Goal: Information Seeking & Learning: Learn about a topic

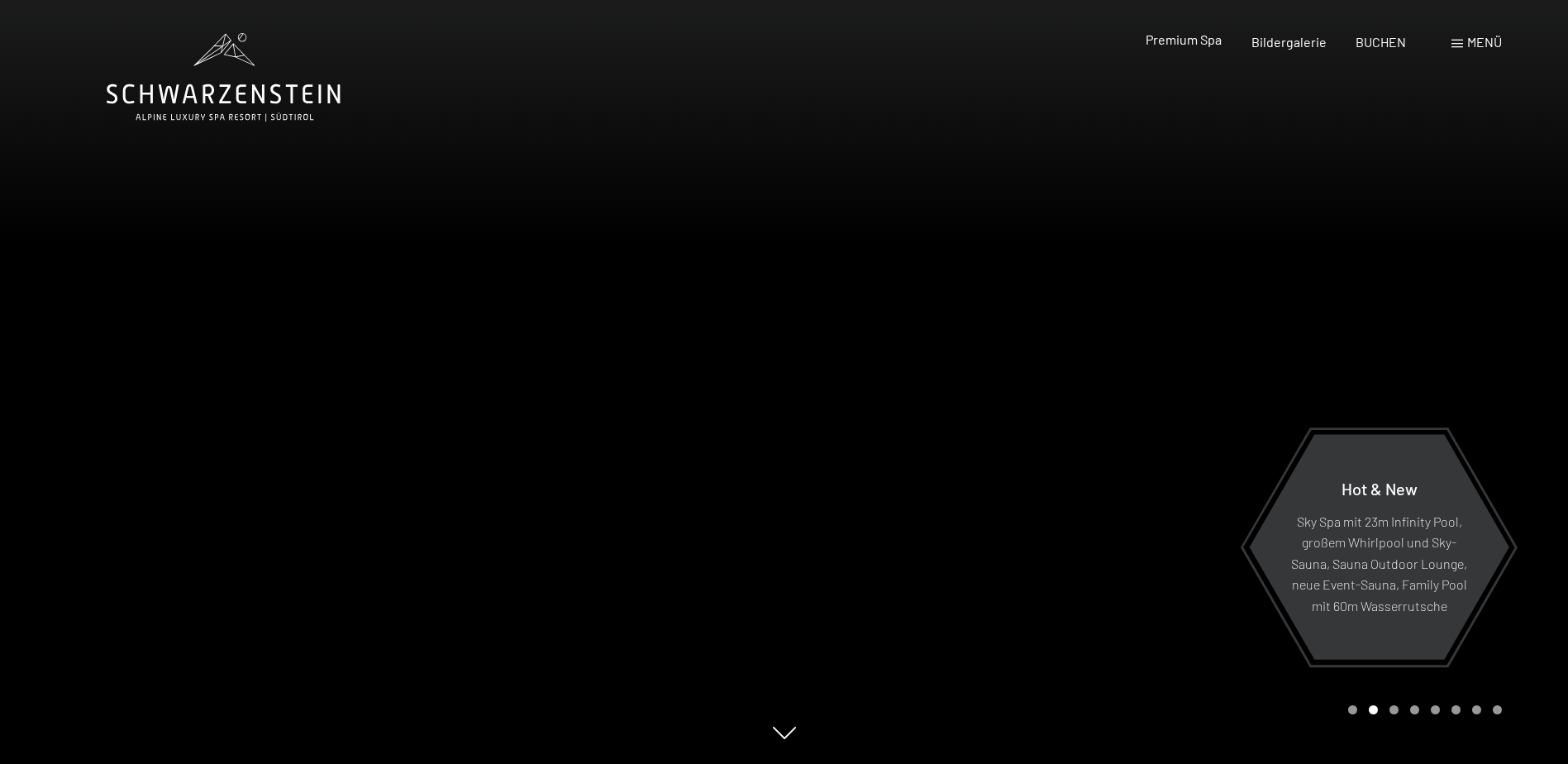
click at [1165, 38] on span "Premium Spa" at bounding box center [1184, 39] width 76 height 16
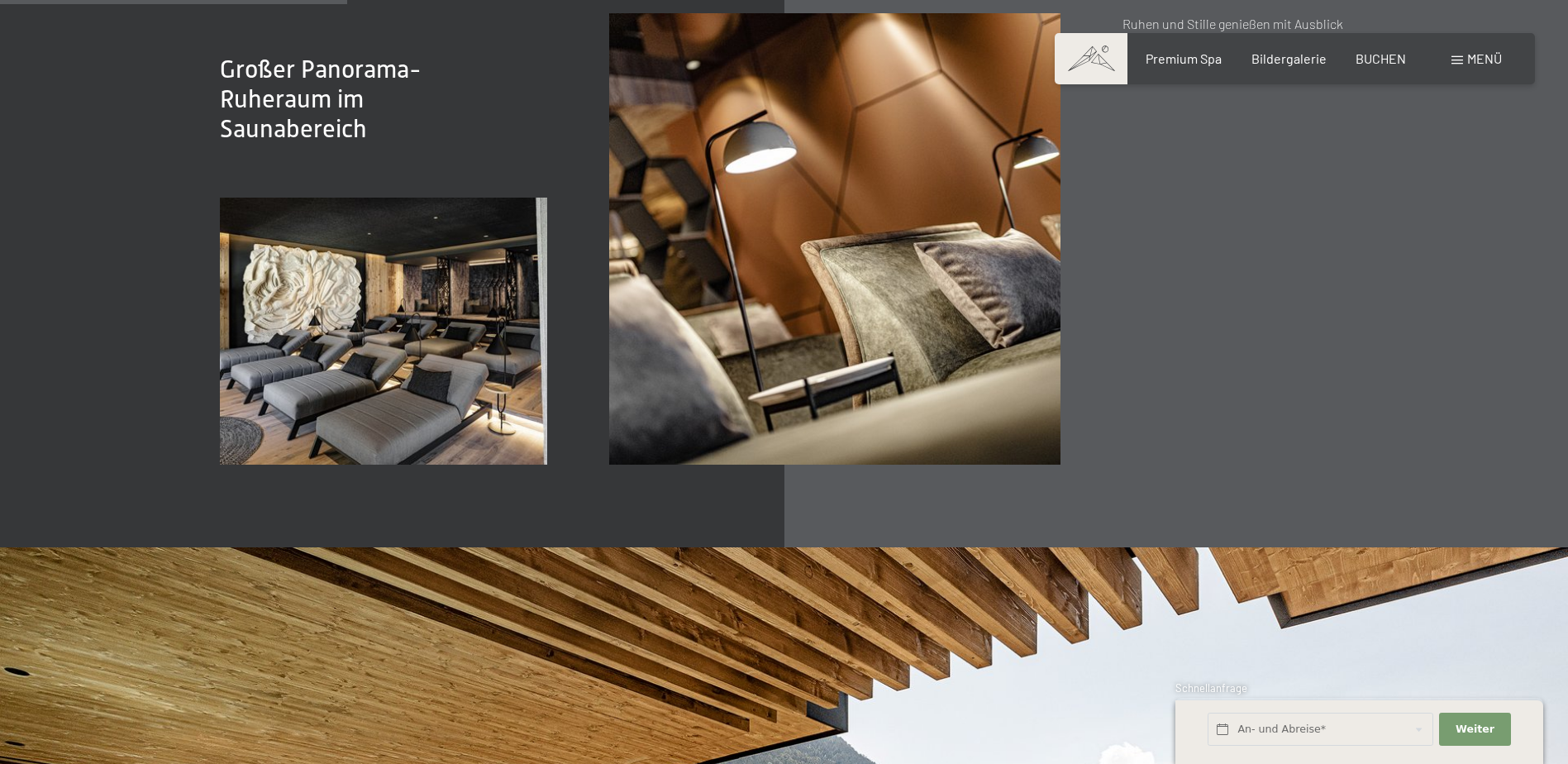
scroll to position [2810, 0]
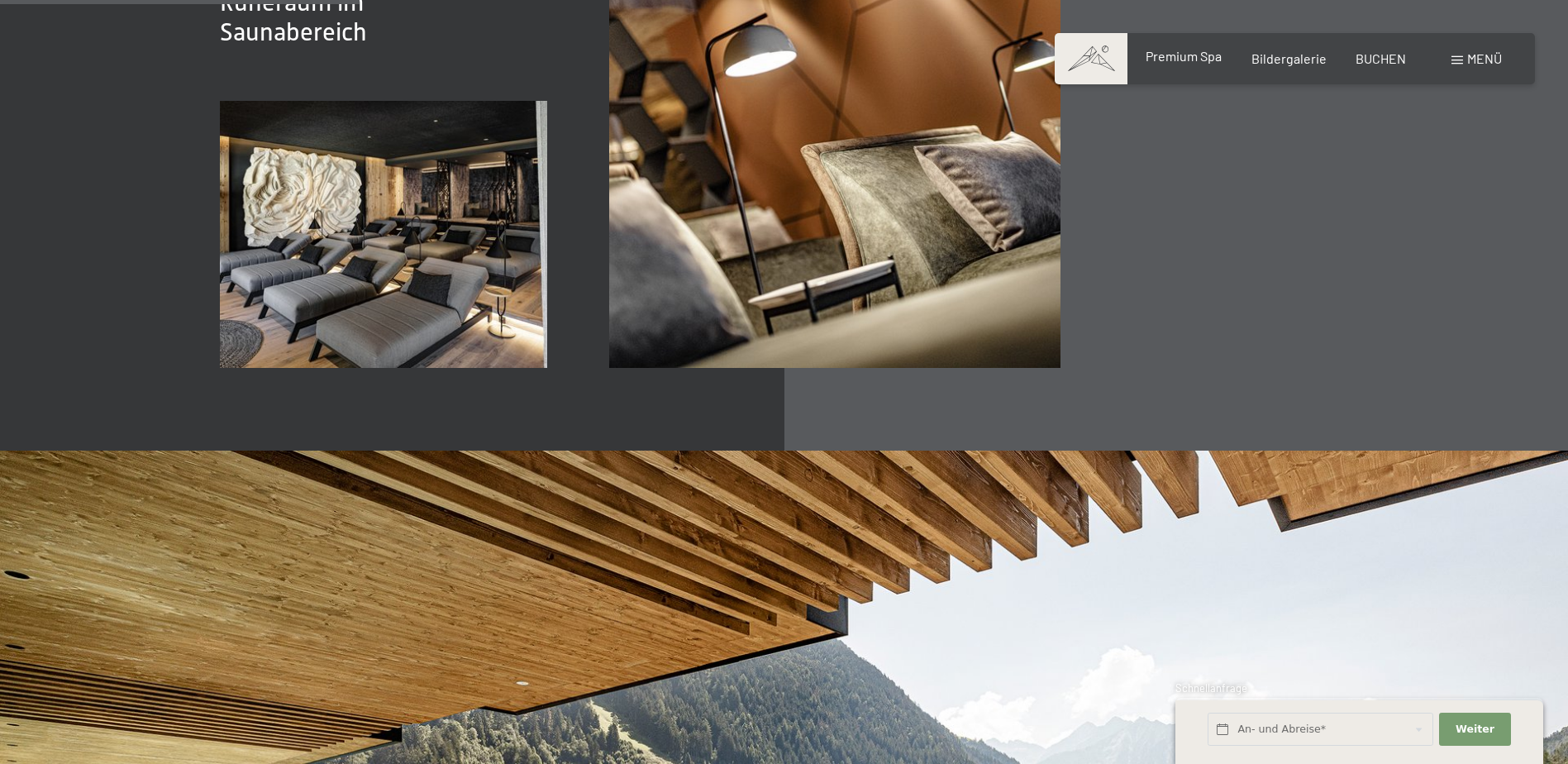
click at [1176, 63] on span "Premium Spa" at bounding box center [1184, 55] width 76 height 16
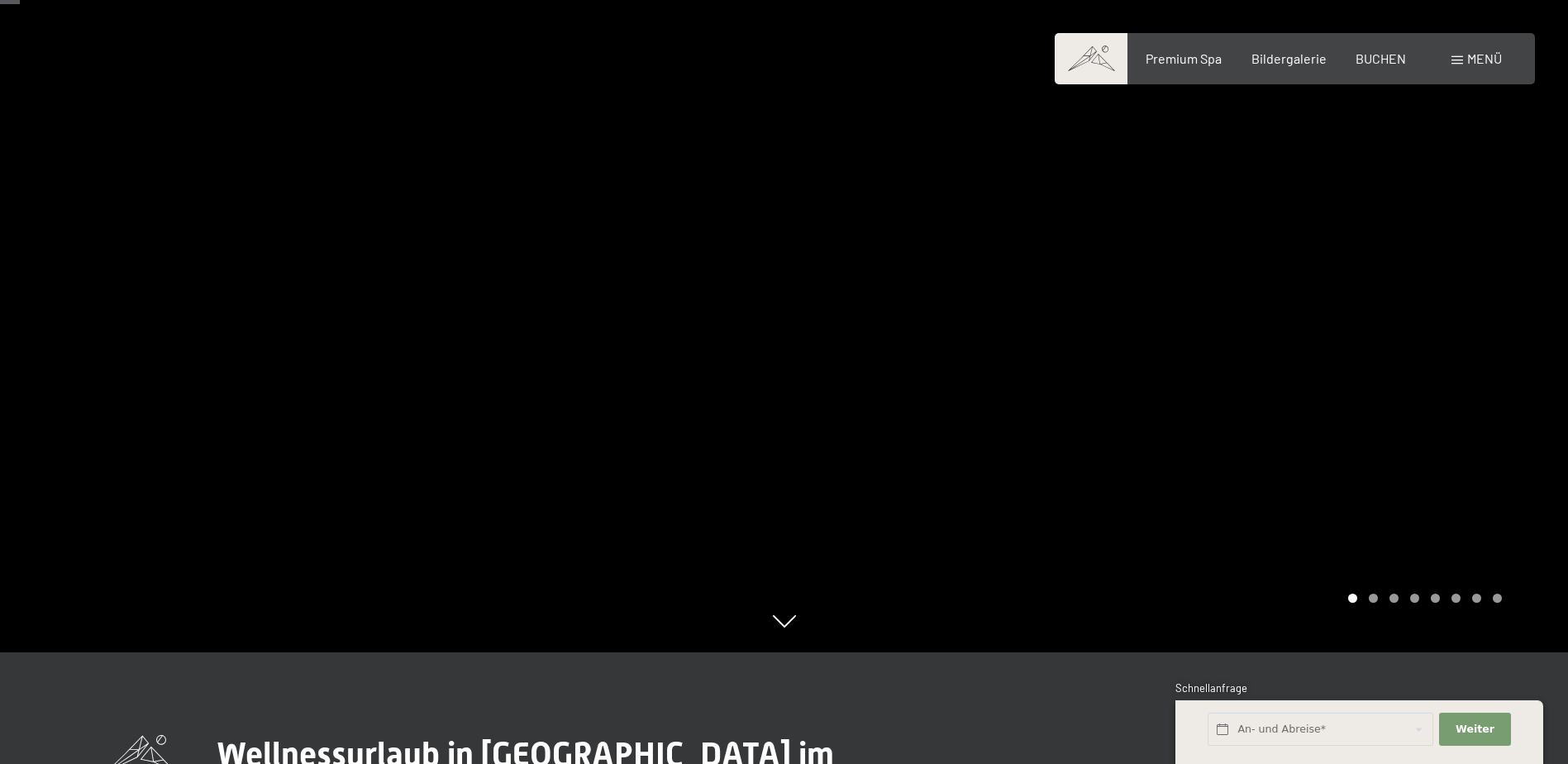
scroll to position [0, 0]
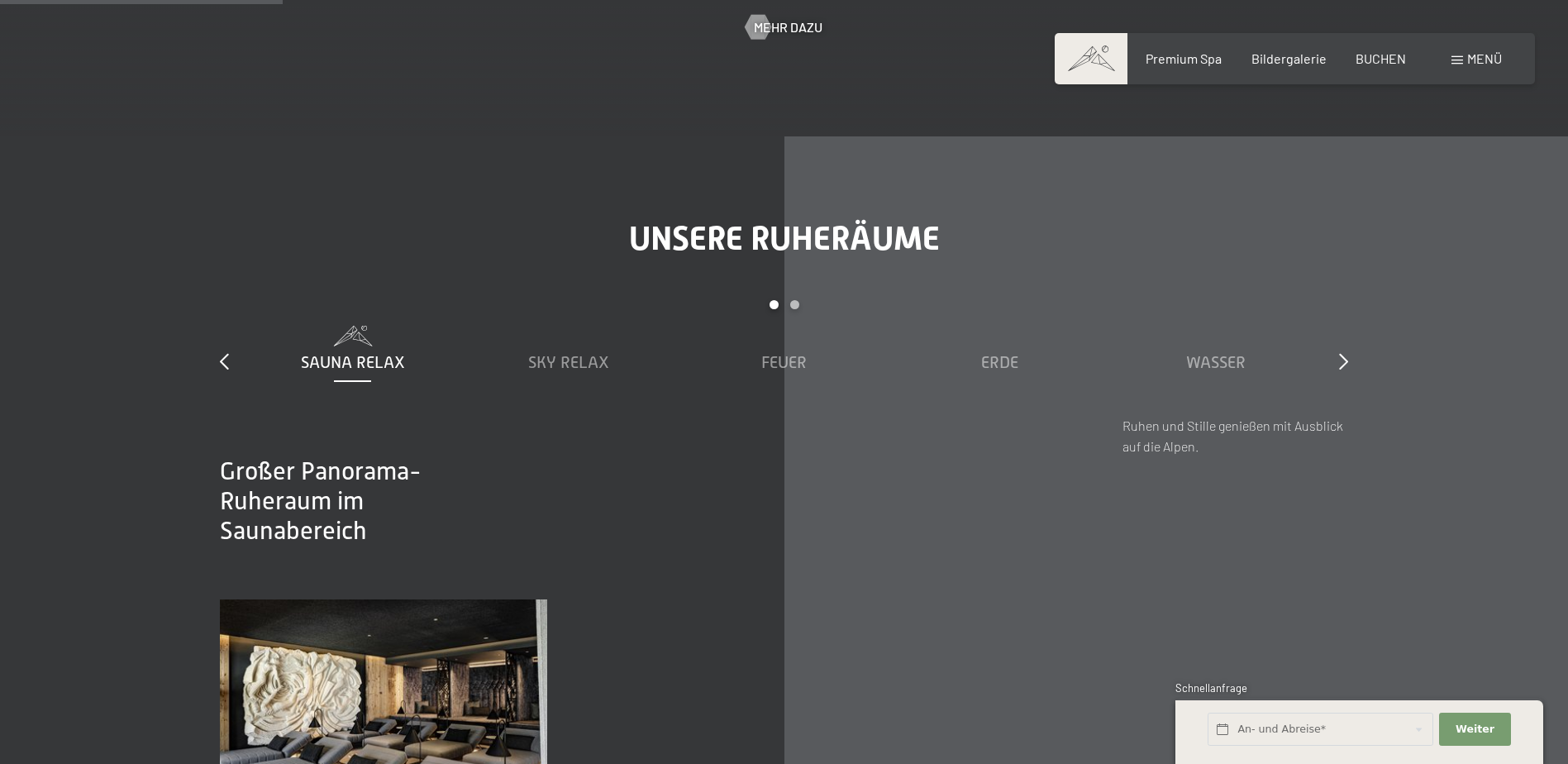
scroll to position [2314, 0]
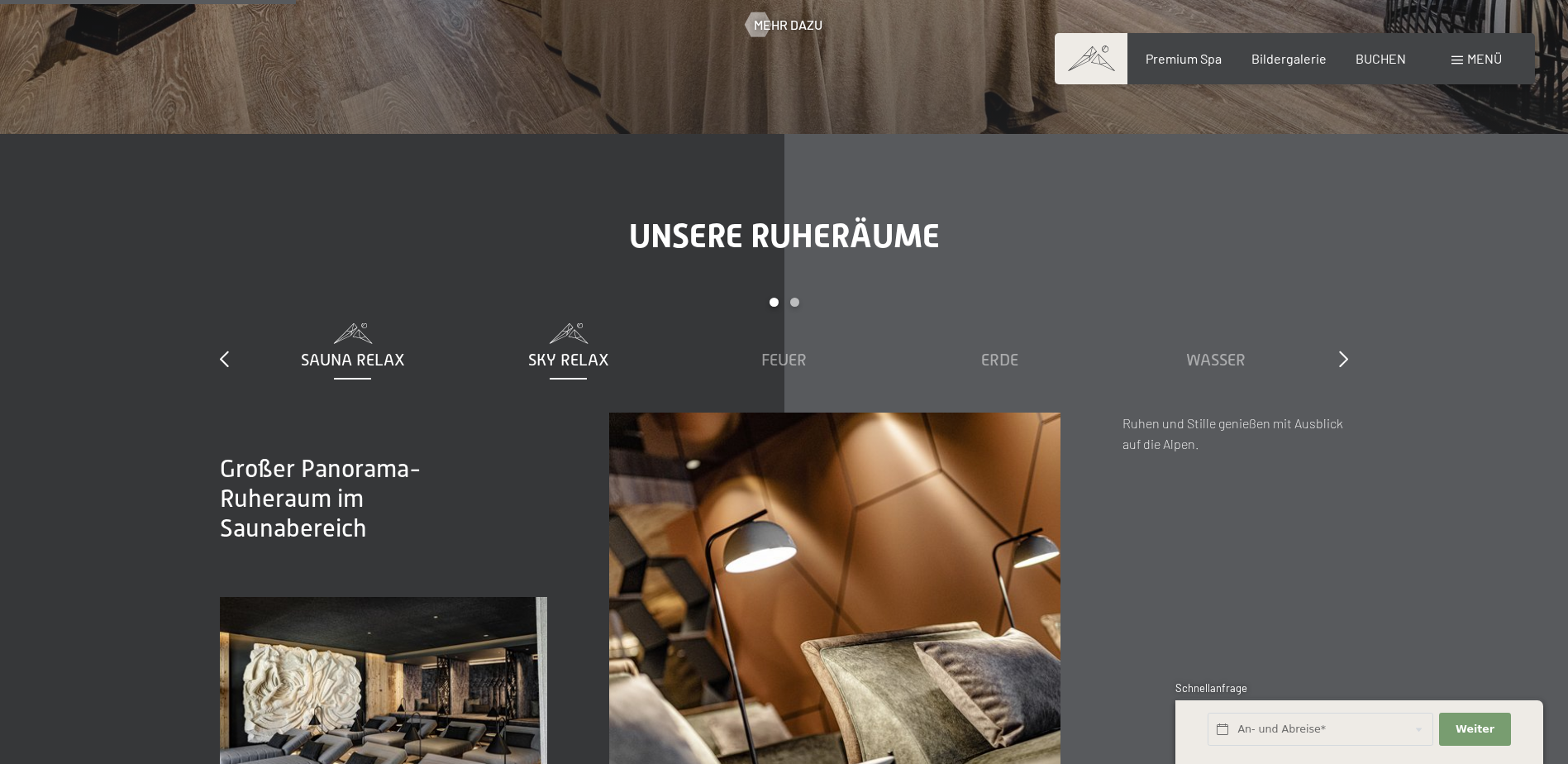
click at [559, 351] on span "Sky Relax" at bounding box center [568, 360] width 81 height 18
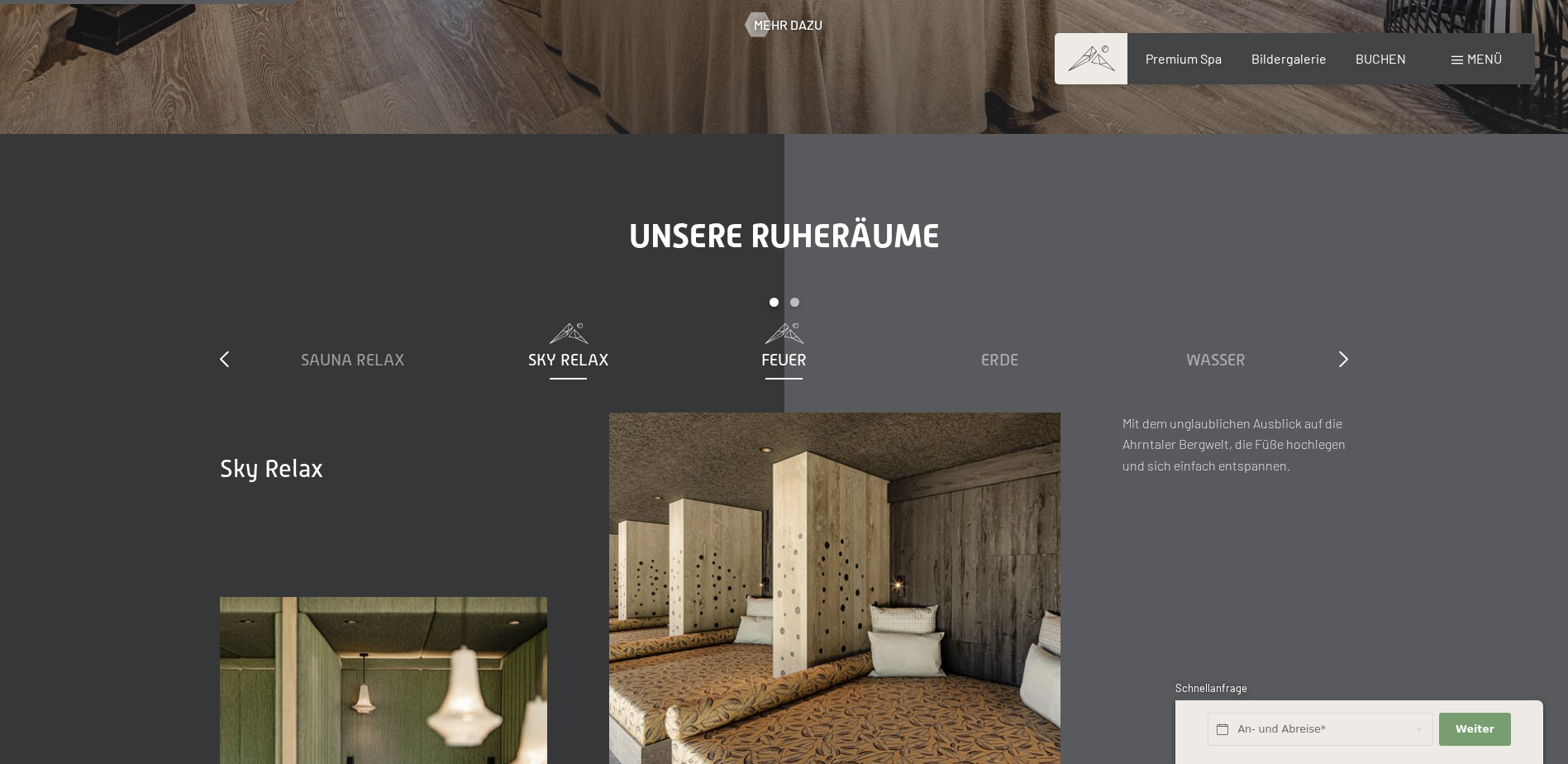
click at [770, 340] on span at bounding box center [784, 332] width 199 height 20
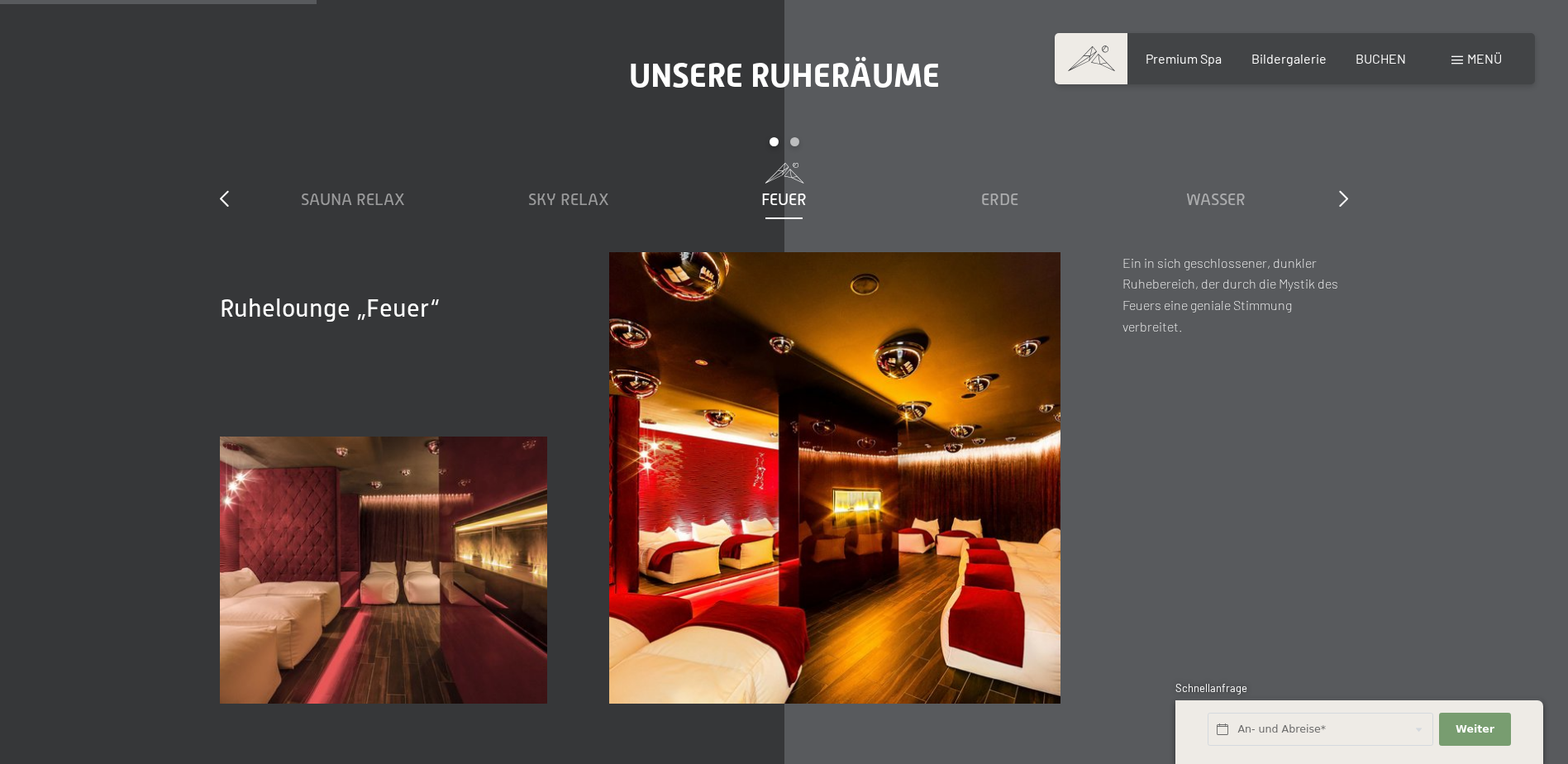
scroll to position [2480, 0]
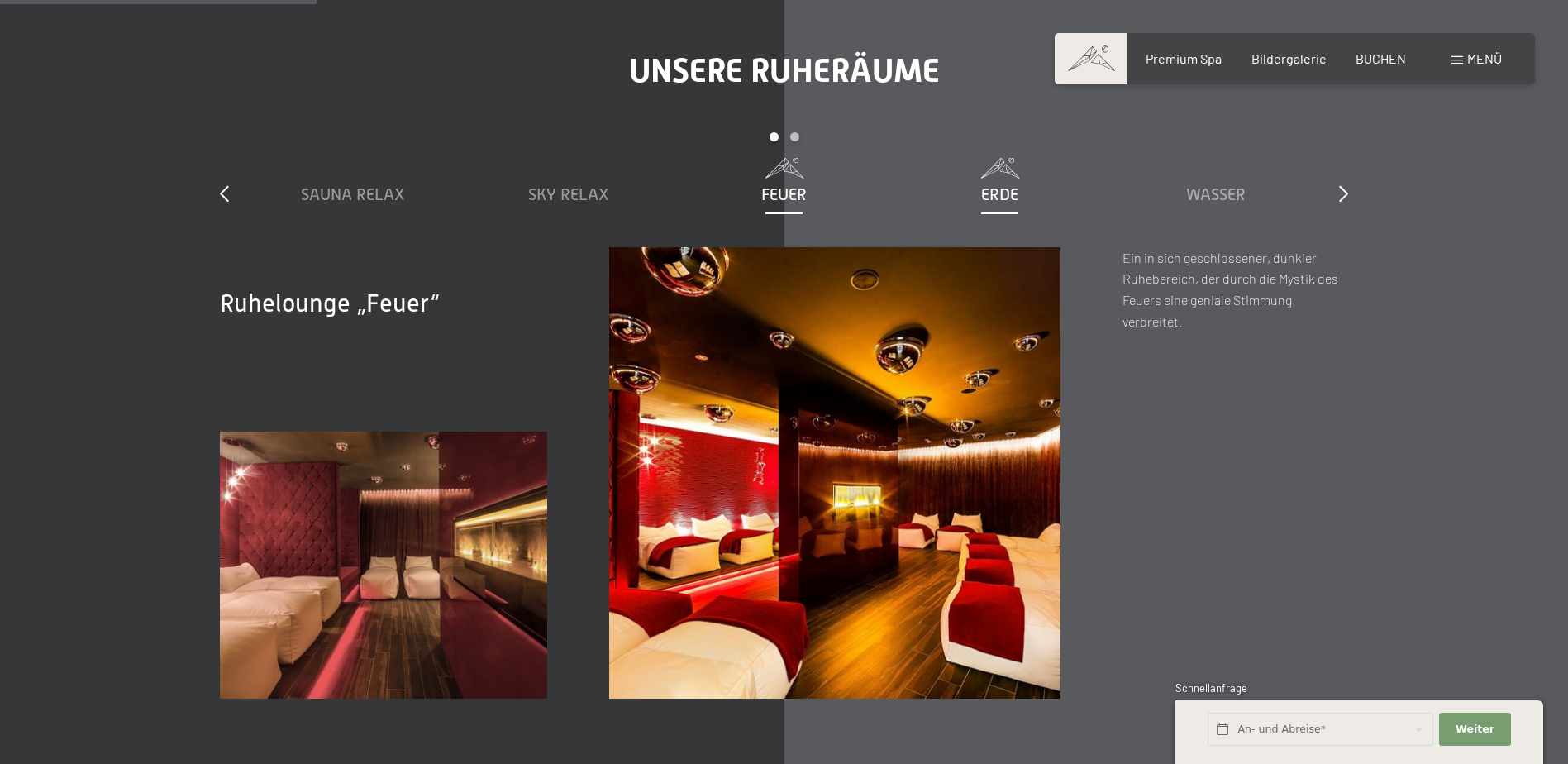
click at [986, 194] on span "Erde" at bounding box center [999, 193] width 37 height 18
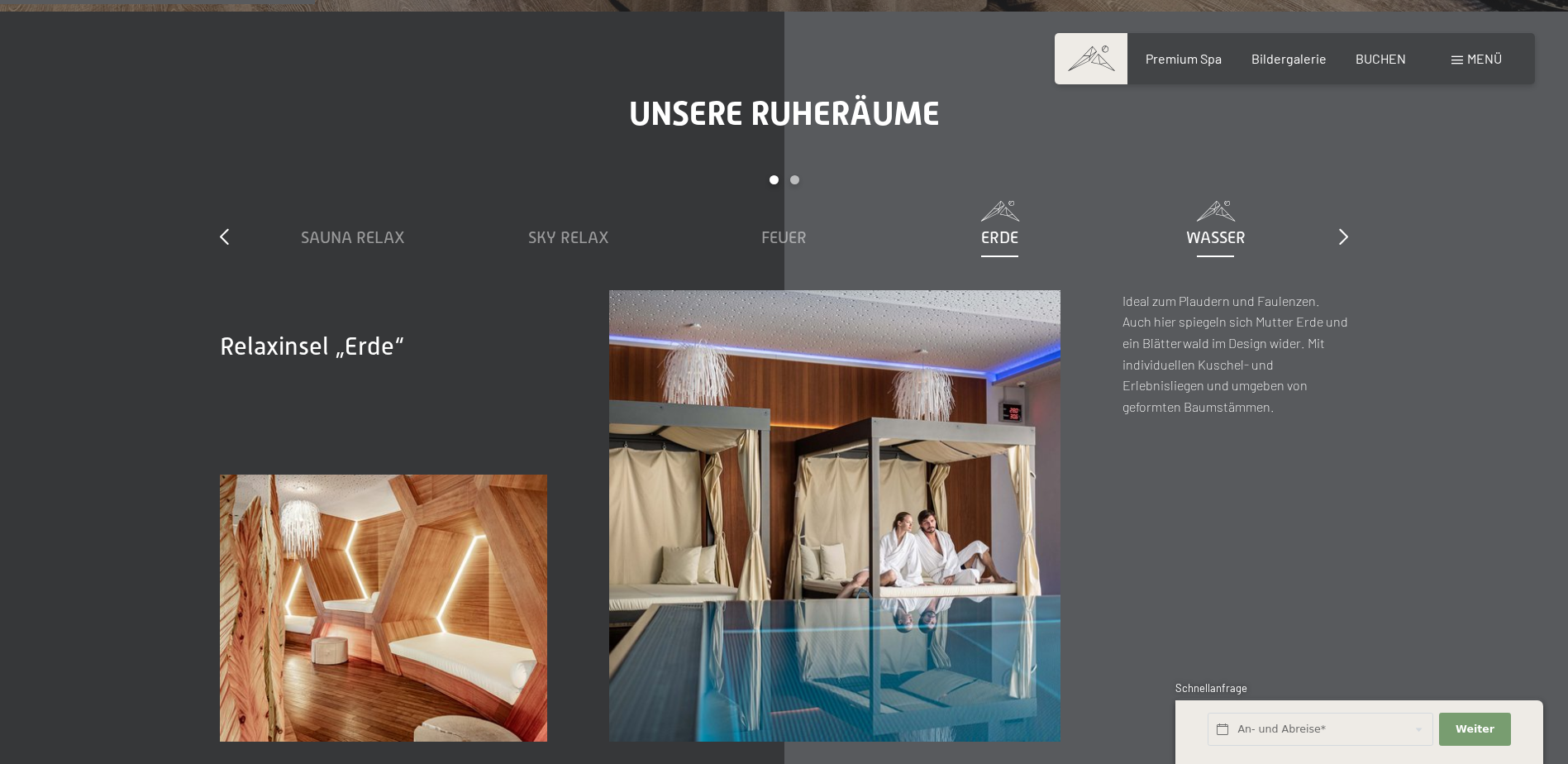
scroll to position [2397, 0]
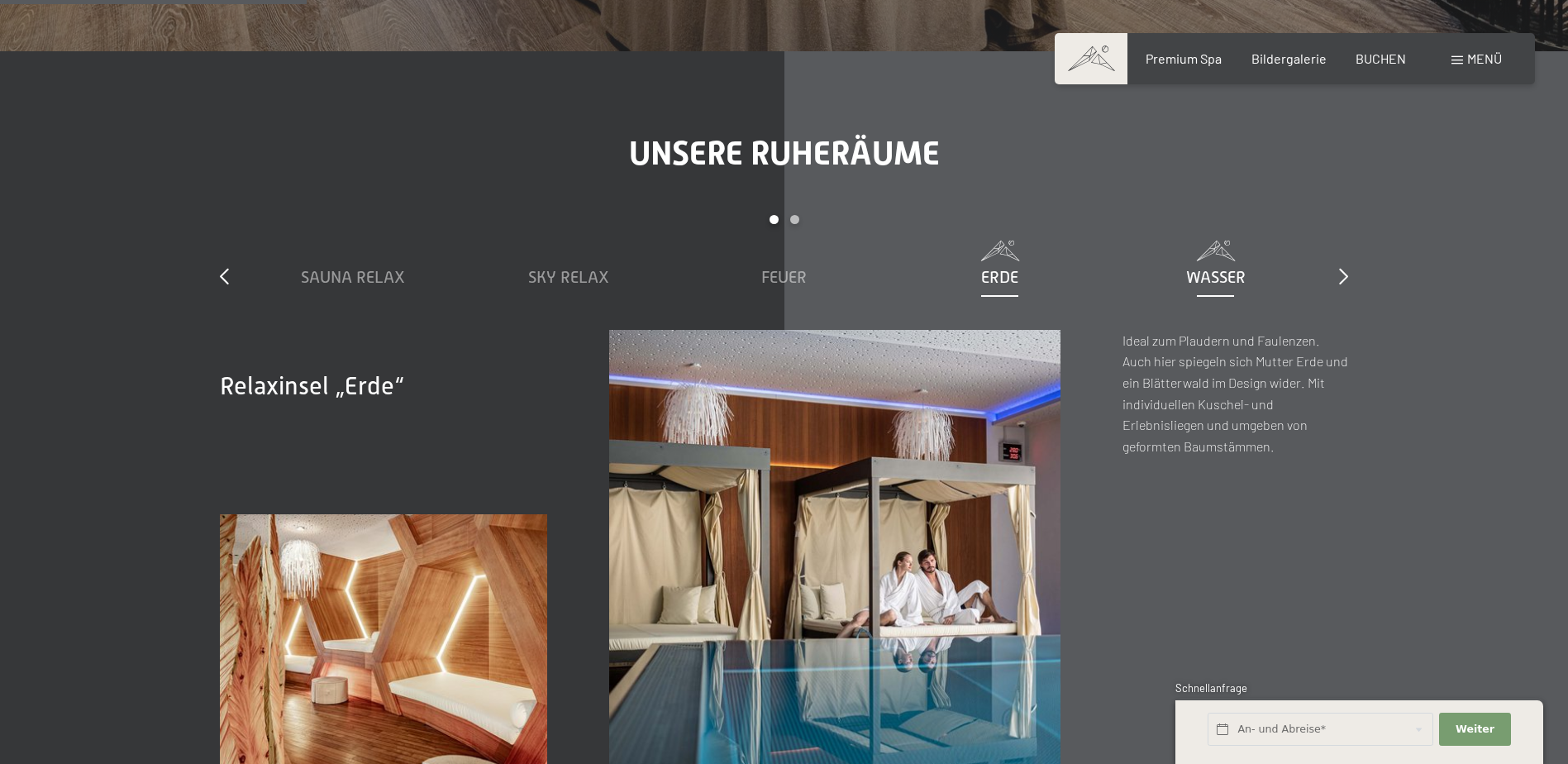
click at [1230, 283] on span "Wasser" at bounding box center [1215, 277] width 59 height 18
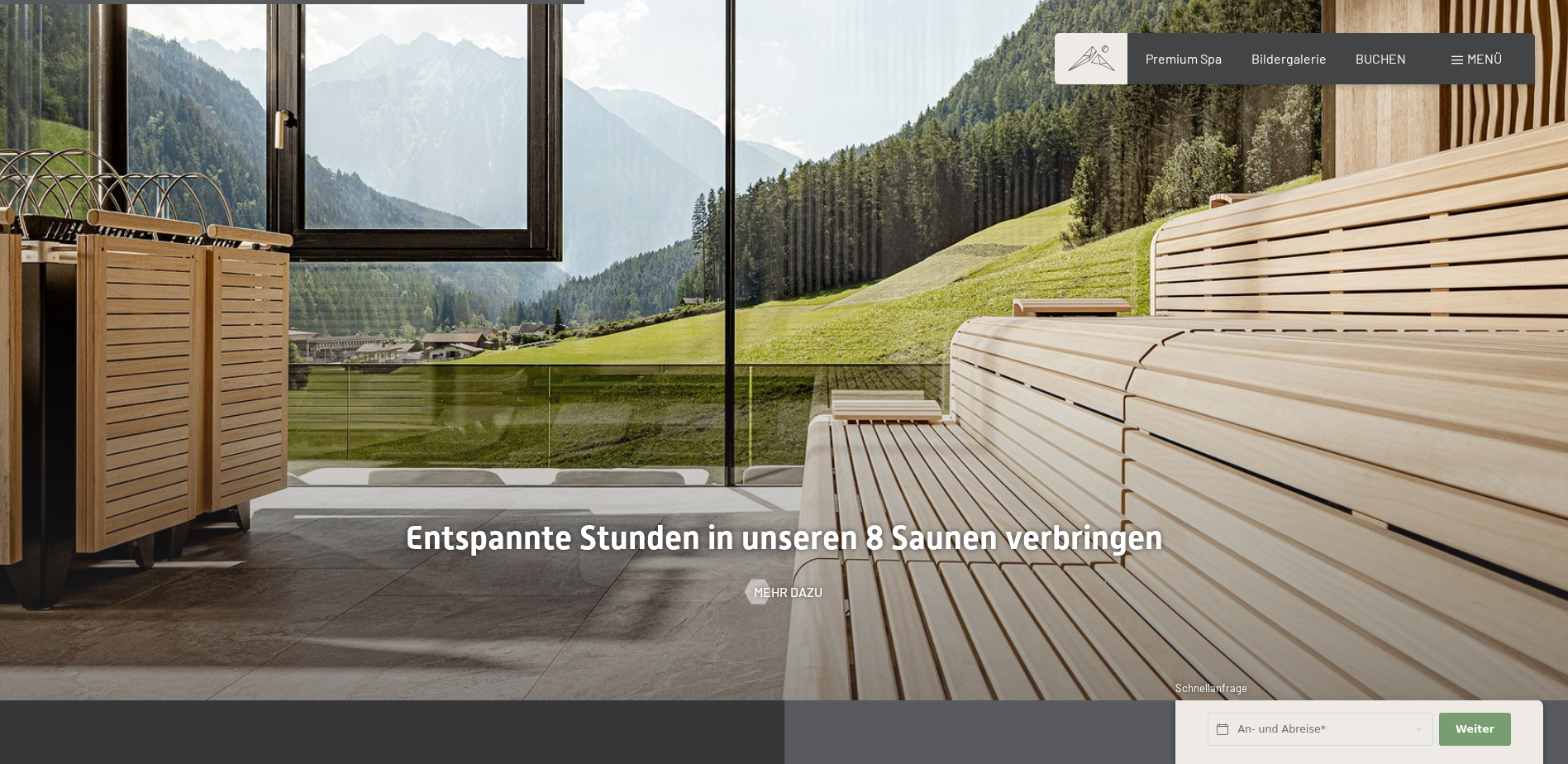
scroll to position [3802, 0]
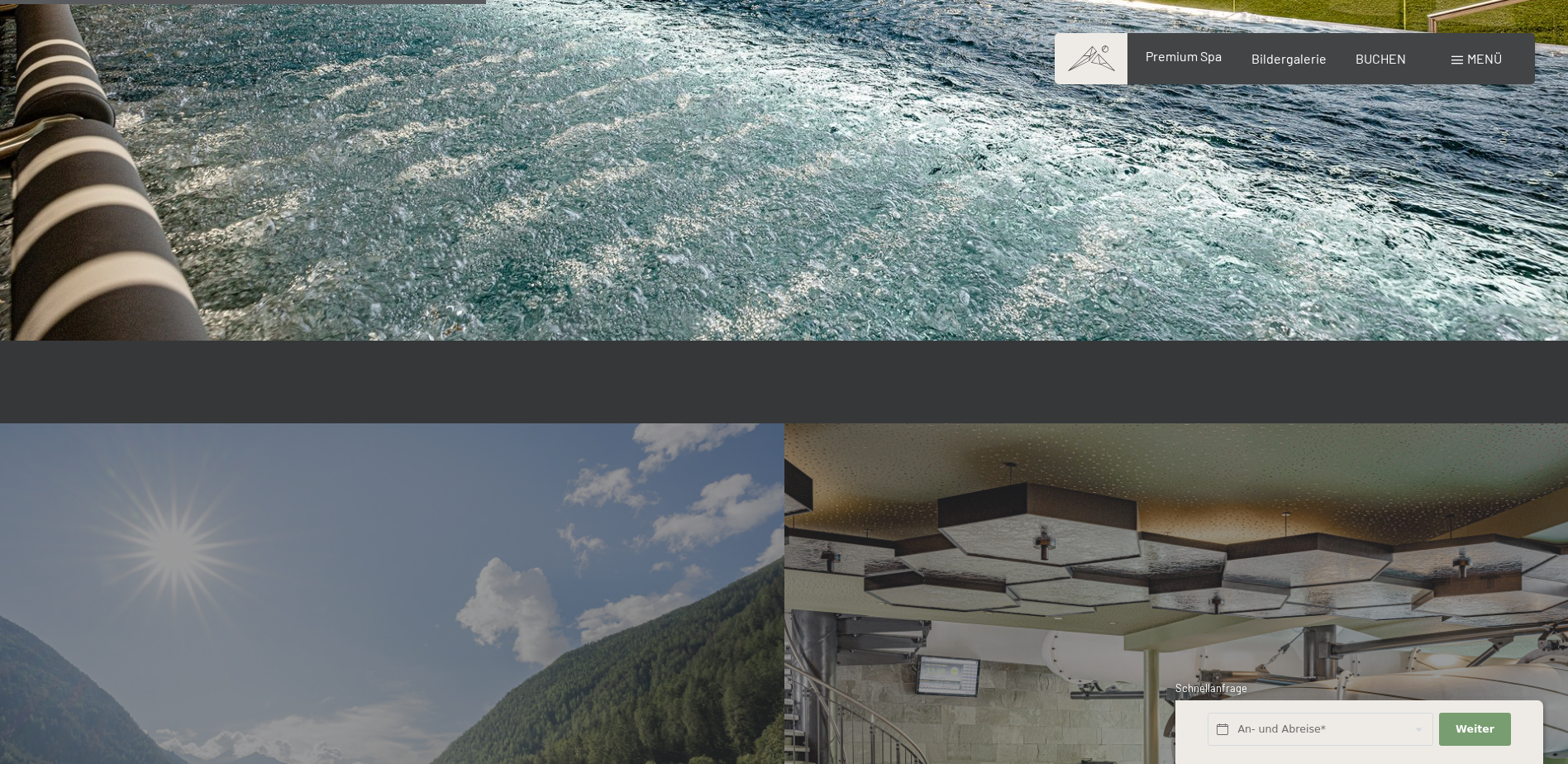
click at [1186, 56] on span "Premium Spa" at bounding box center [1184, 55] width 76 height 16
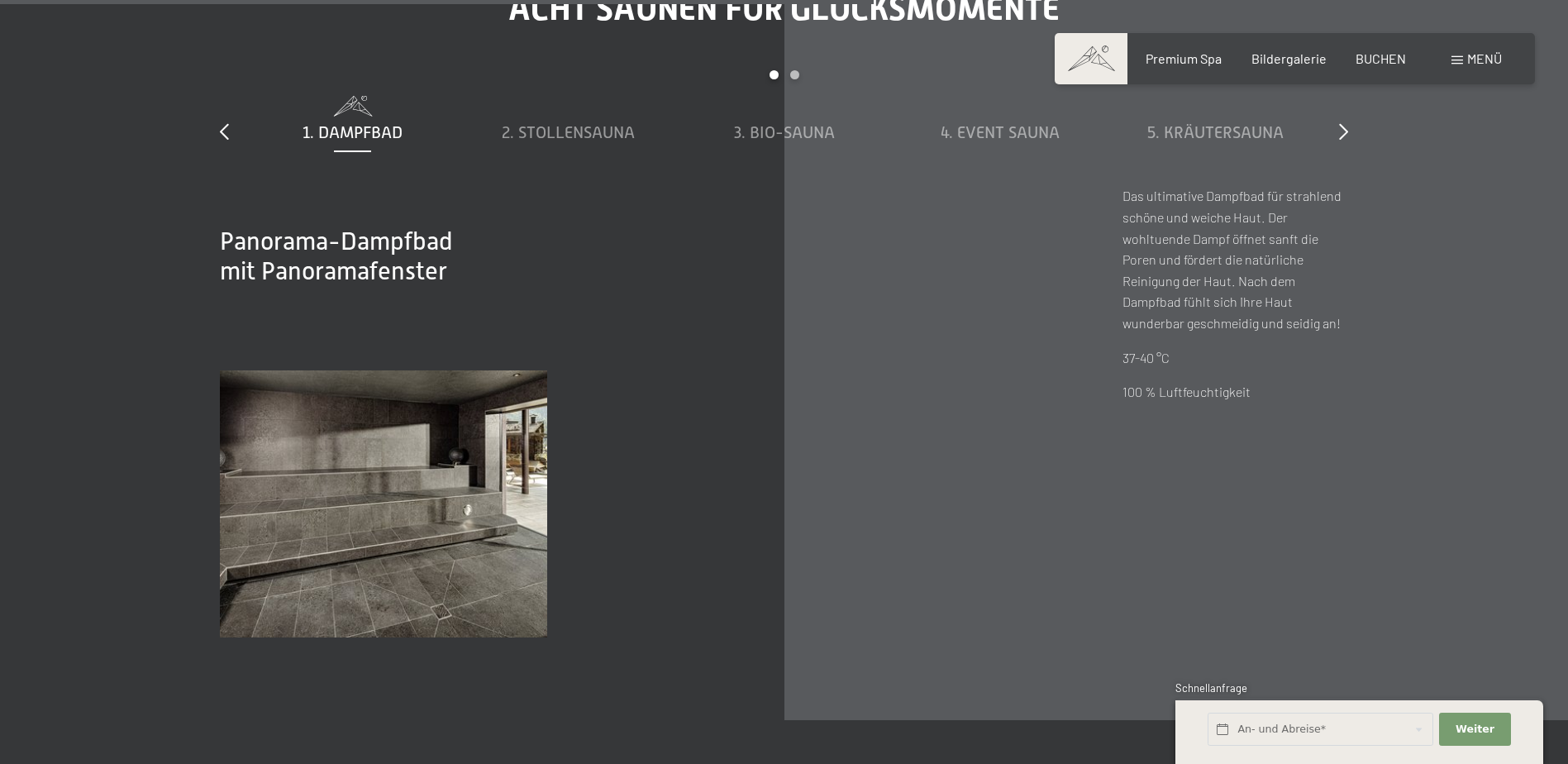
scroll to position [5538, 0]
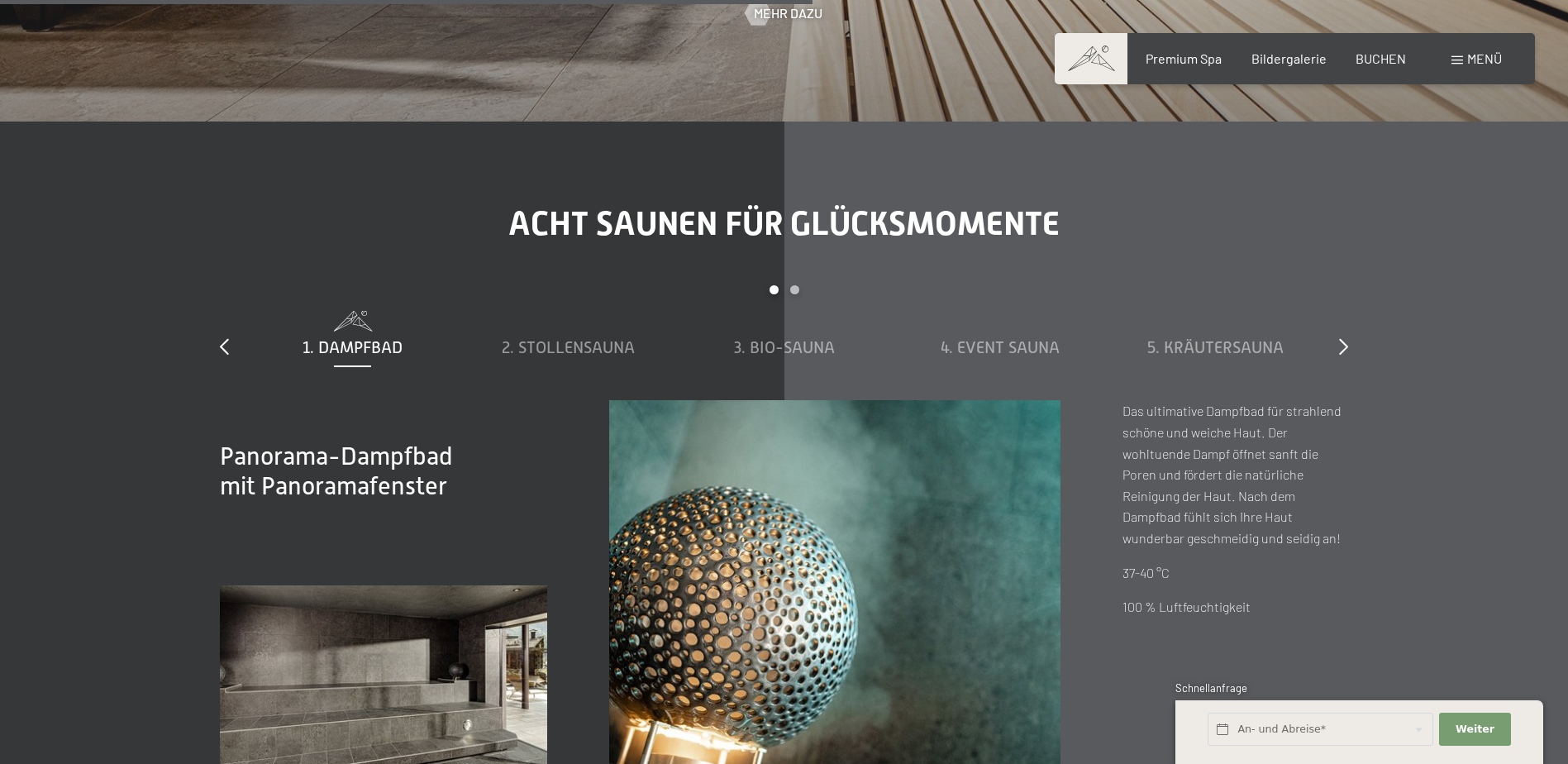
click at [1330, 345] on div "slide 1 to 5 of 8 1. Dampfbad 2. Stollensauna 3. Bio-Sauna 4. Event Sauna 5. Kr…" at bounding box center [784, 342] width 1129 height 115
click at [1340, 342] on icon at bounding box center [1343, 346] width 9 height 17
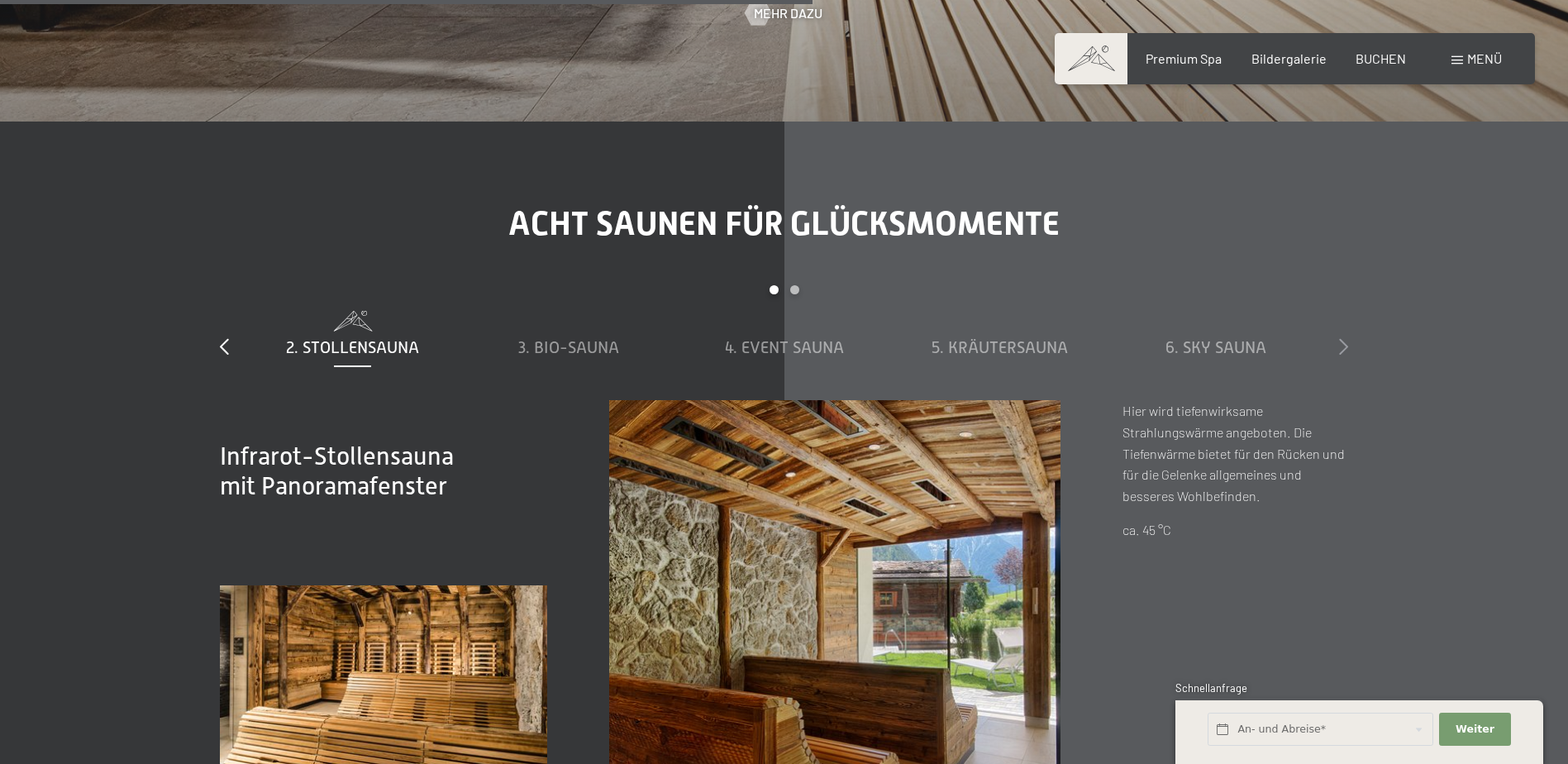
click at [1340, 342] on icon at bounding box center [1343, 346] width 9 height 17
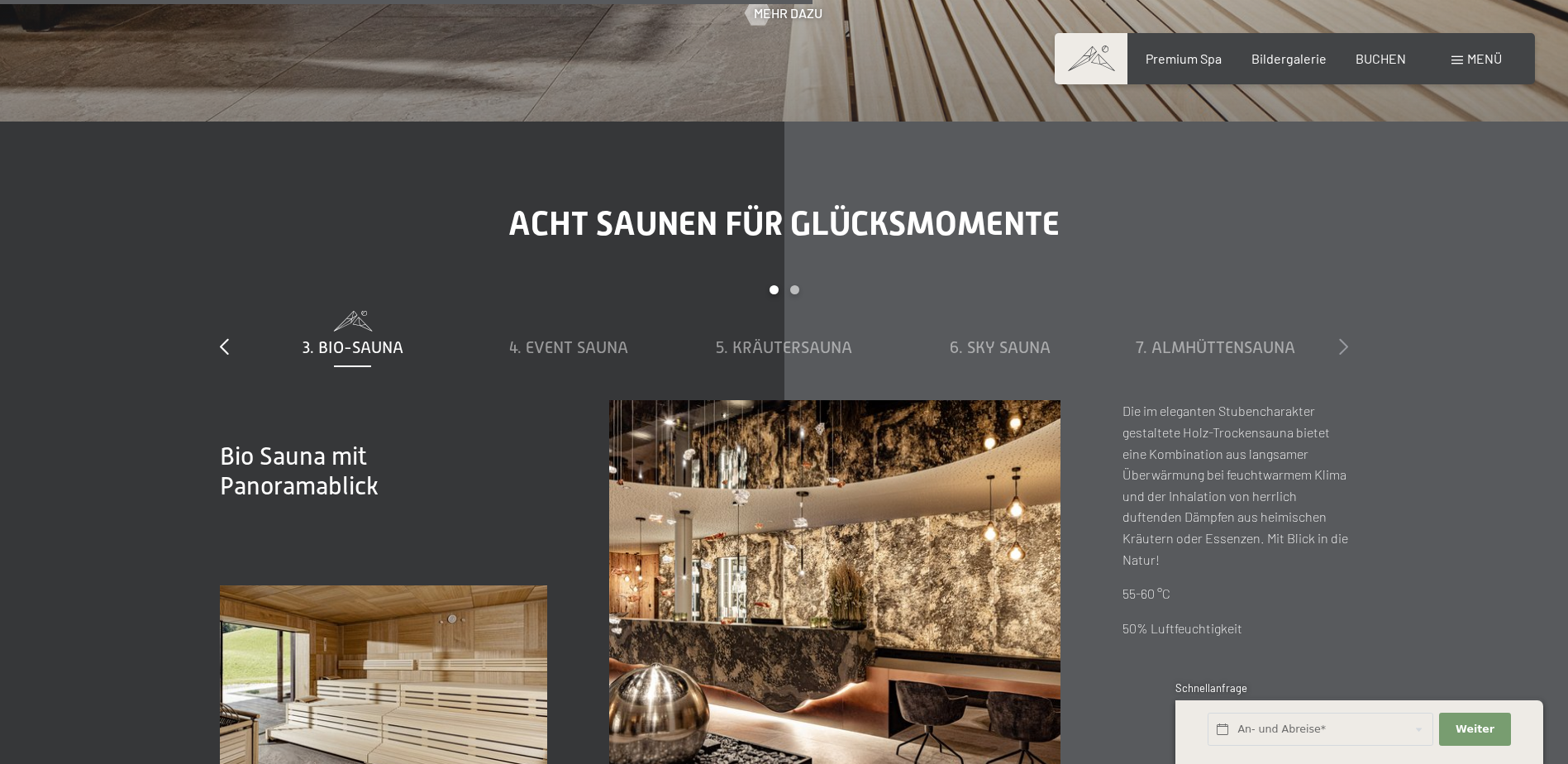
click at [1340, 342] on icon at bounding box center [1343, 346] width 9 height 17
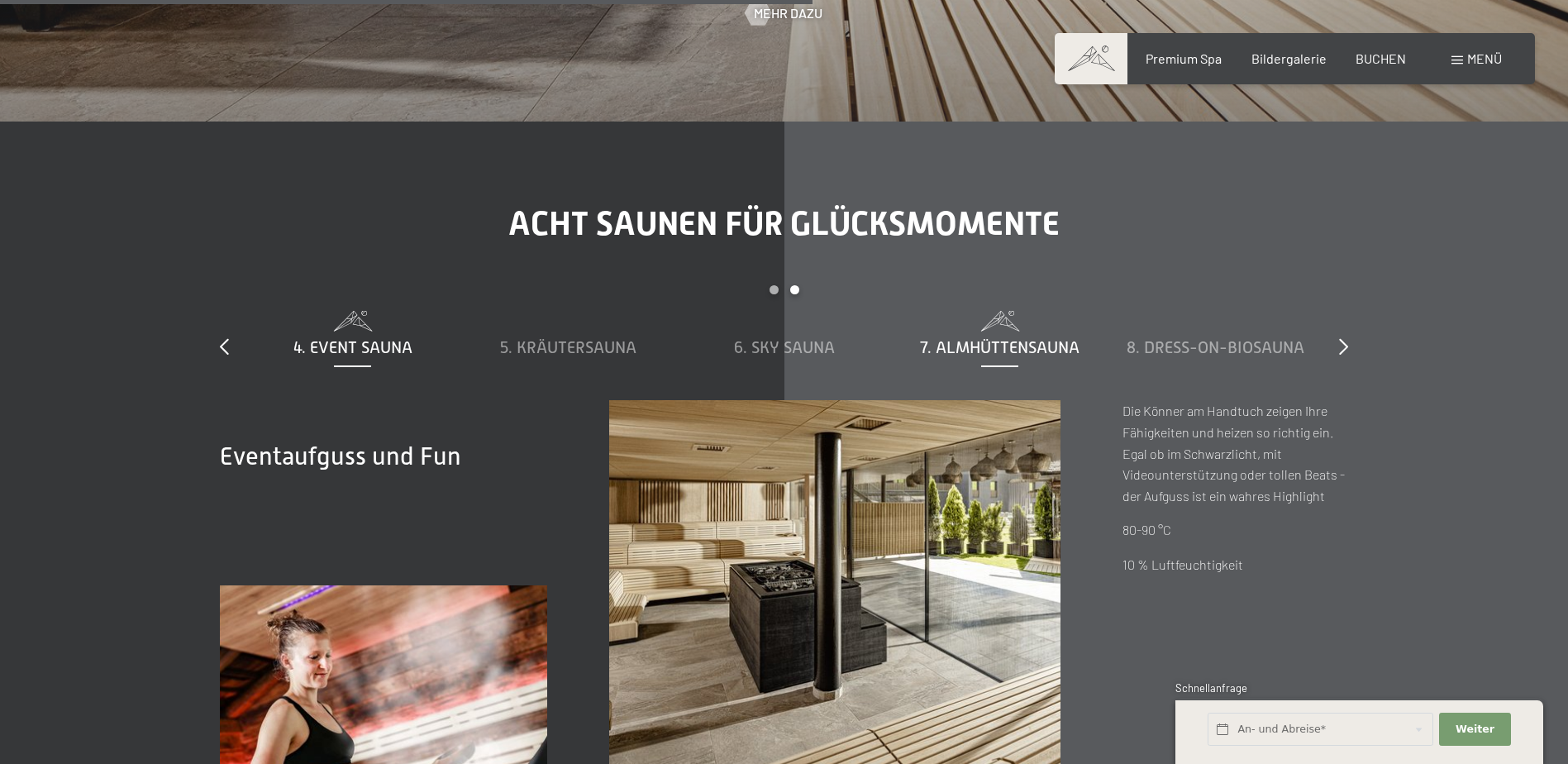
click at [1063, 344] on span "7. Almhüttensauna" at bounding box center [999, 347] width 159 height 18
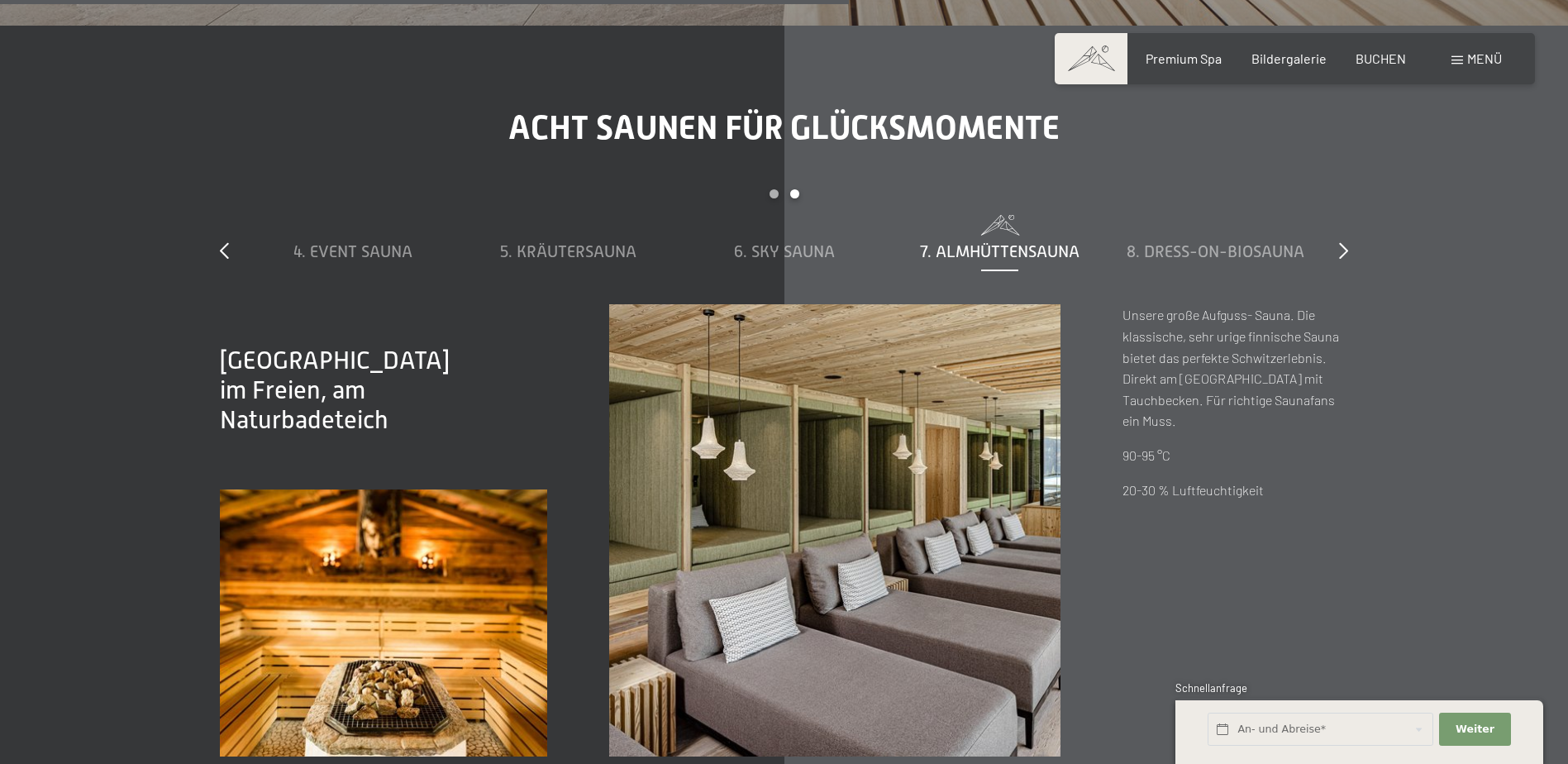
scroll to position [5620, 0]
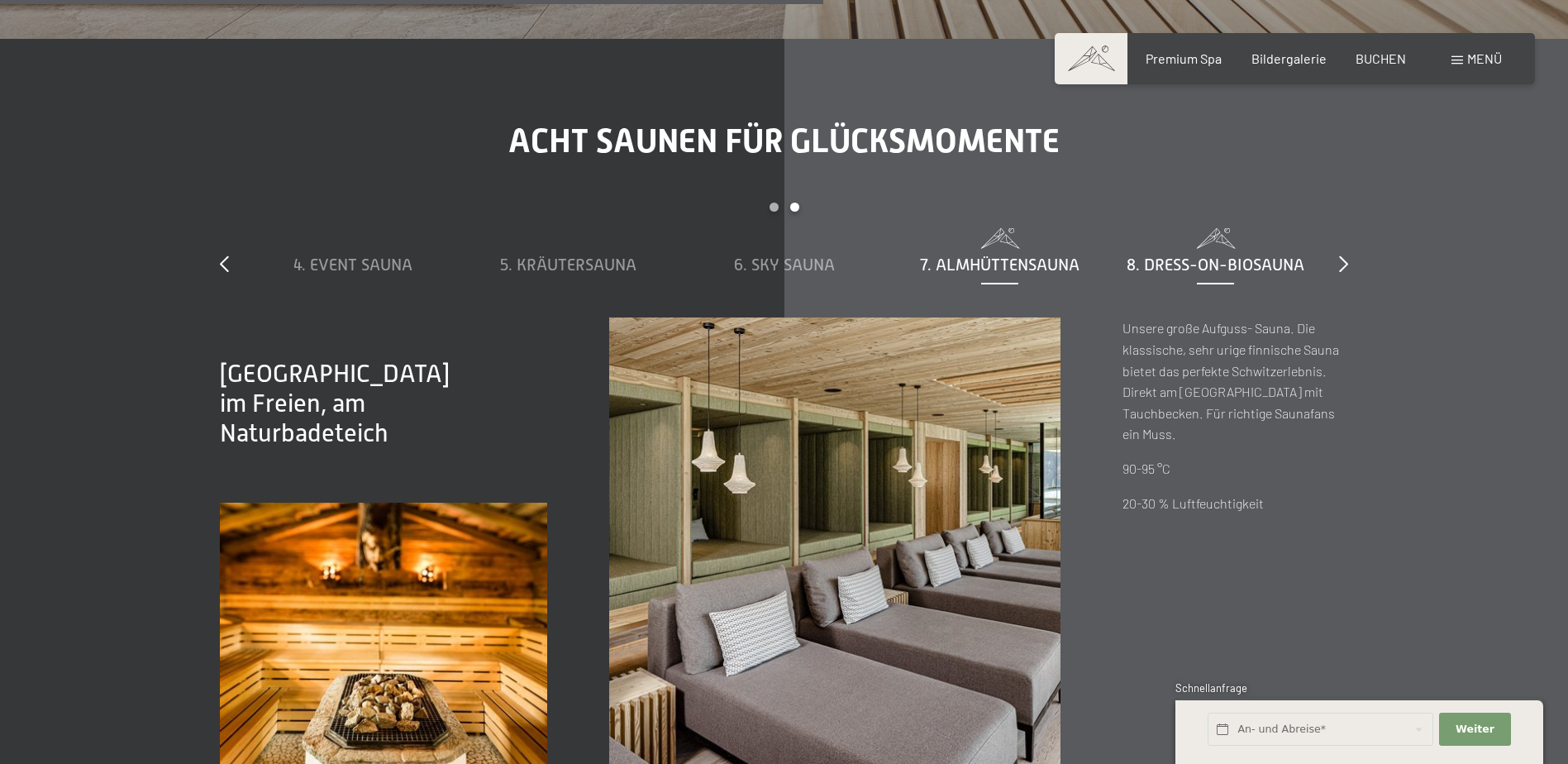
click at [1224, 273] on span "8. Dress-on-Biosauna" at bounding box center [1215, 264] width 178 height 18
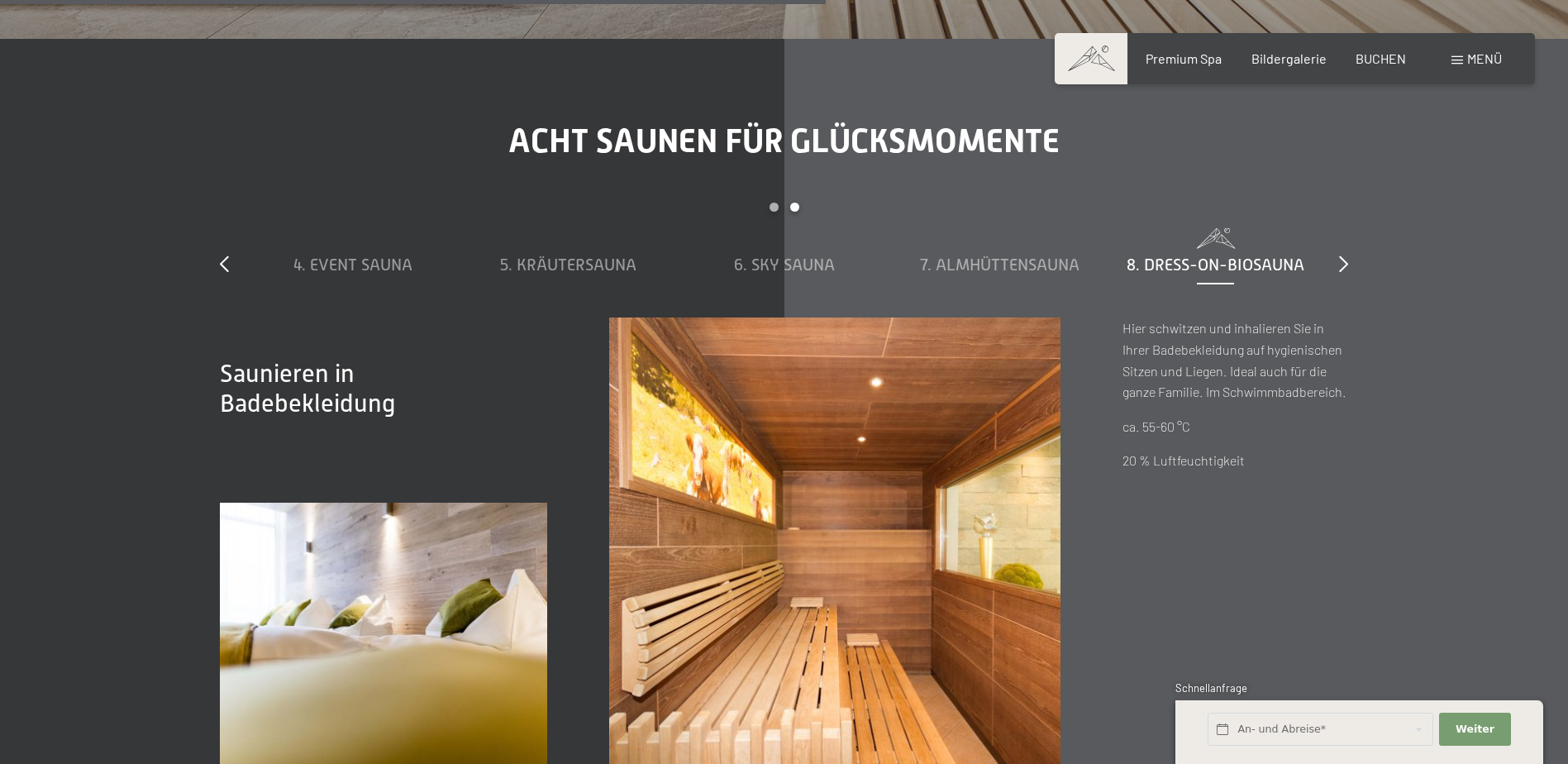
scroll to position [5703, 0]
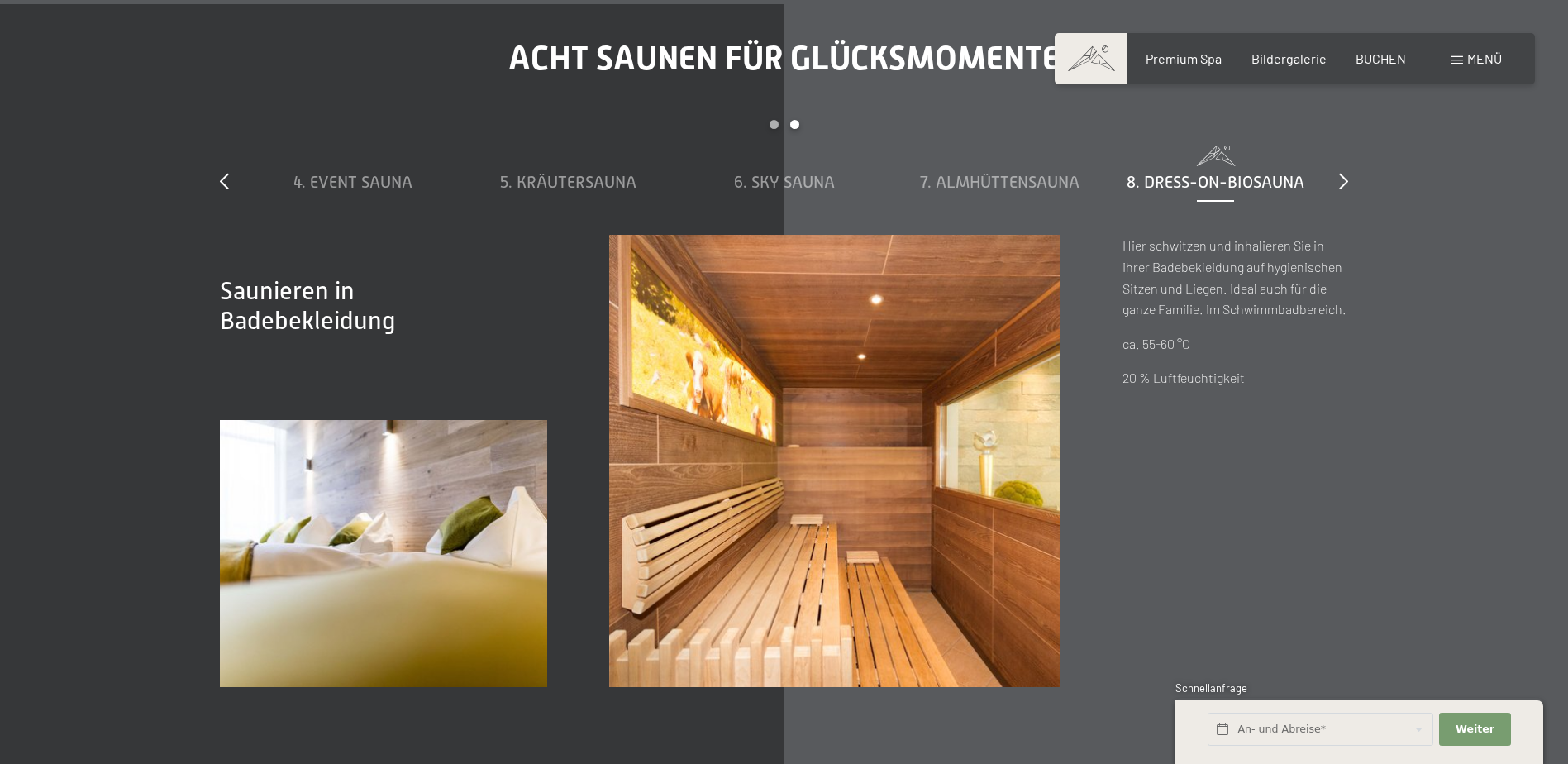
click at [1337, 179] on div "slide 4 to 8 of 8 1. Dampfbad 2. Stollensauna 3. Bio-Sauna 4. Event Sauna 5. Kr…" at bounding box center [784, 177] width 1129 height 115
click at [1341, 180] on icon at bounding box center [1343, 181] width 9 height 17
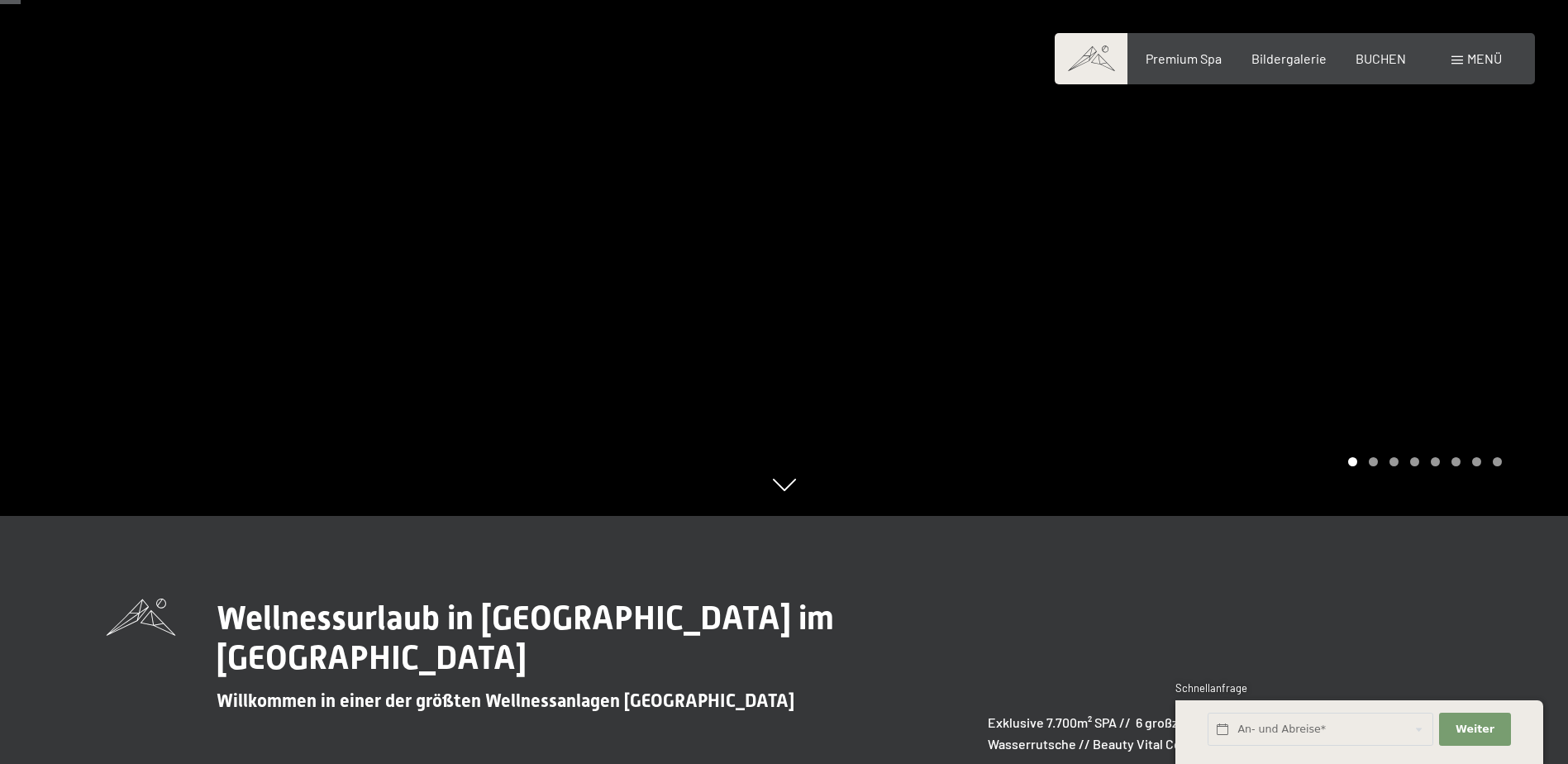
scroll to position [0, 0]
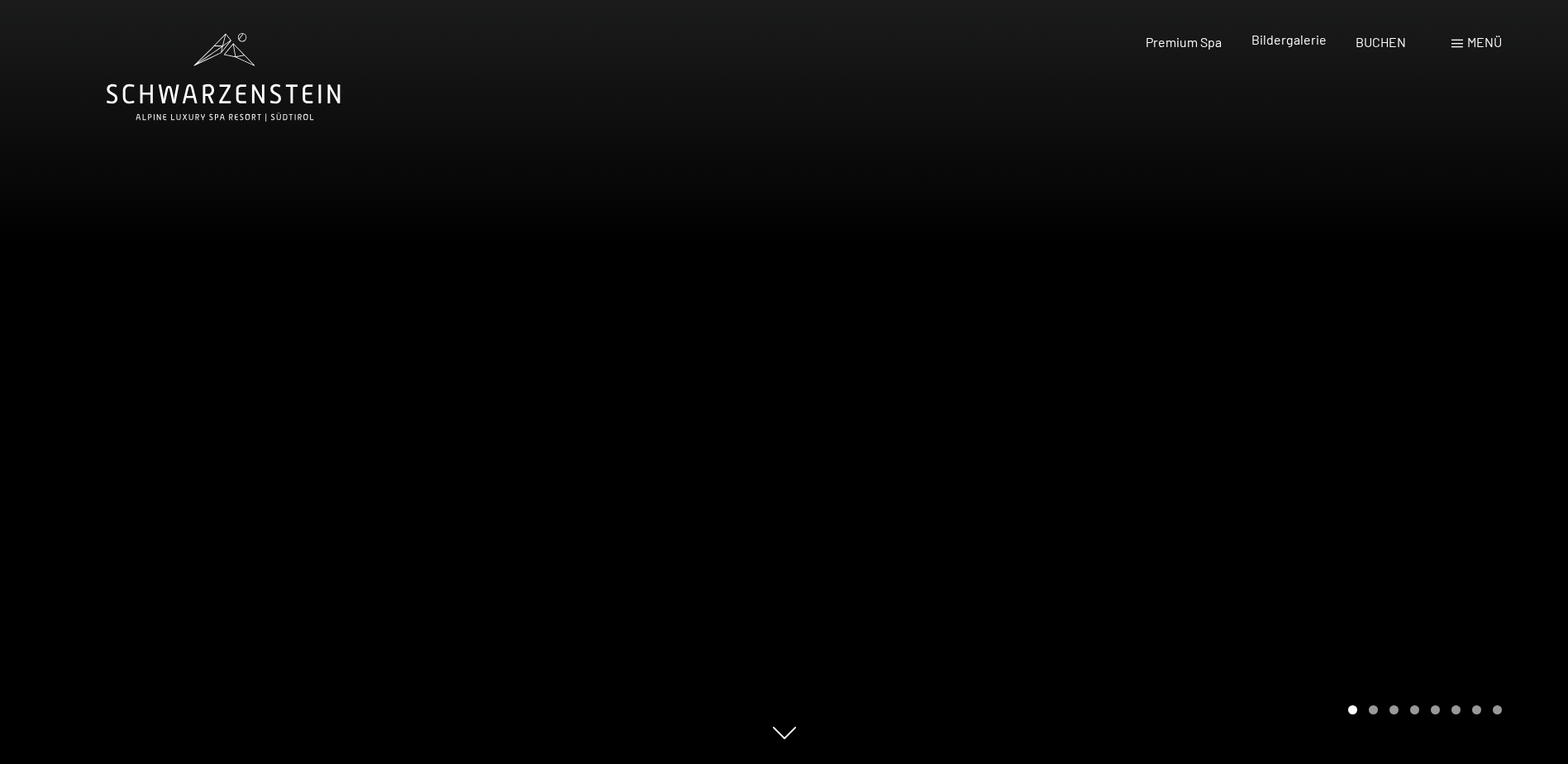
click at [1283, 43] on span "Bildergalerie" at bounding box center [1288, 39] width 75 height 16
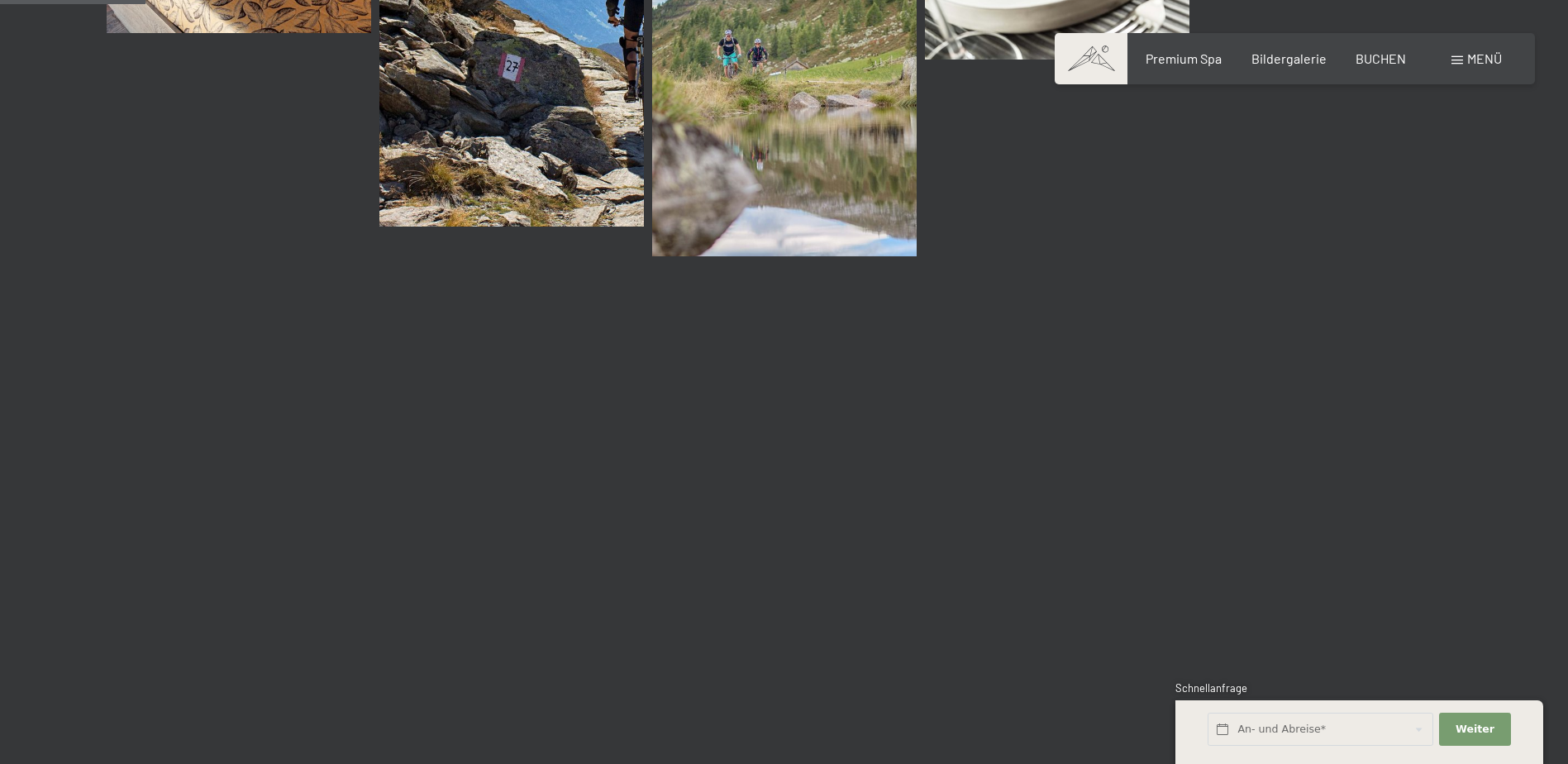
scroll to position [2149, 0]
